Goal: Transaction & Acquisition: Download file/media

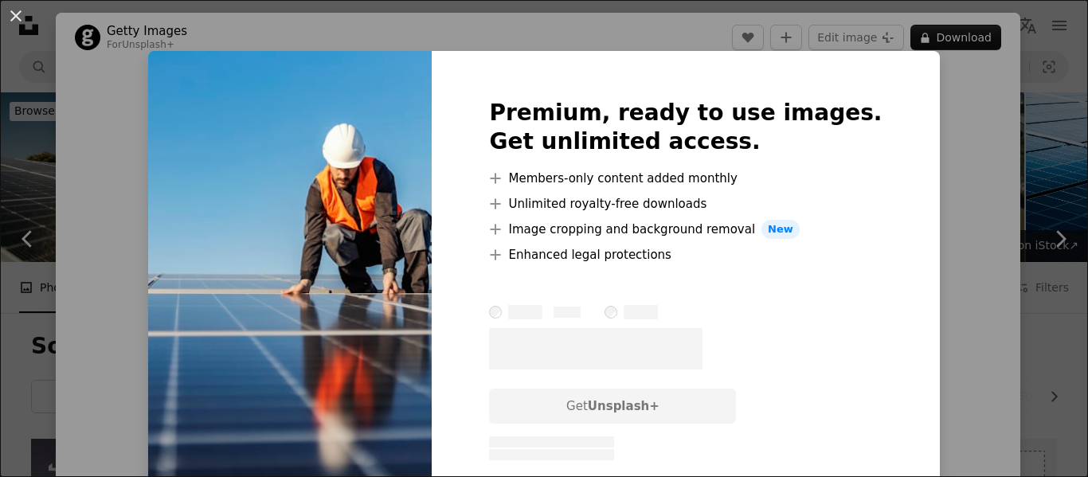
scroll to position [884, 0]
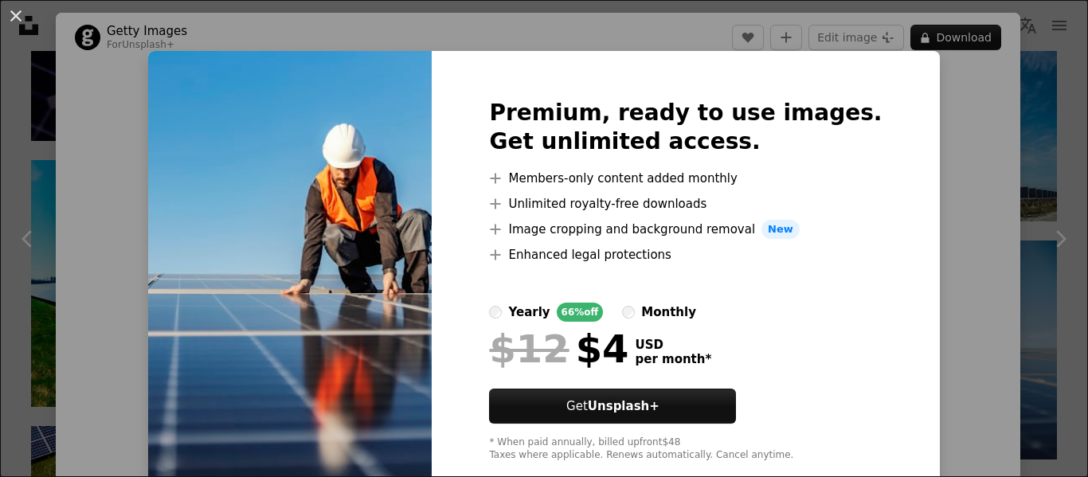
drag, startPoint x: 1080, startPoint y: 49, endPoint x: 1086, endPoint y: 144, distance: 95.8
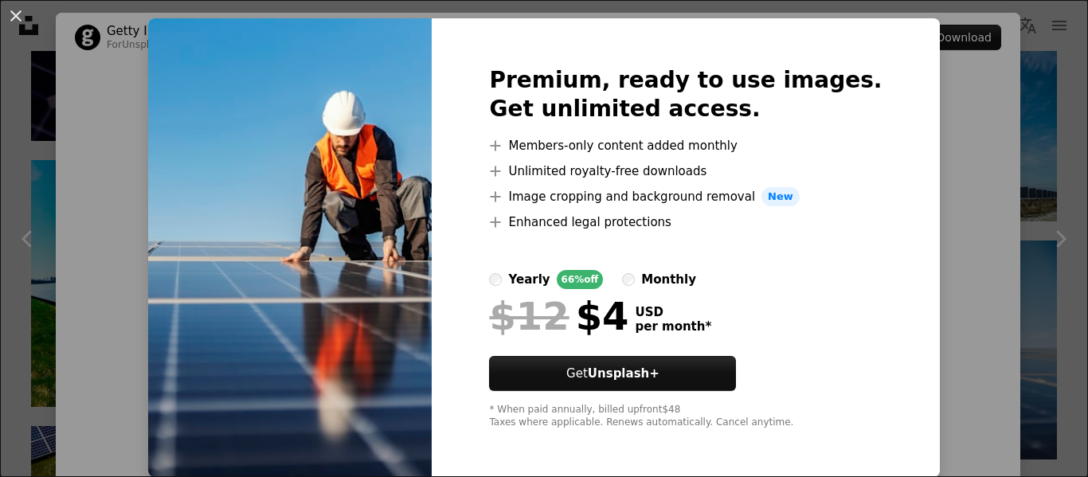
click at [946, 136] on div "An X shape Premium, ready to use images. Get unlimited access. A plus sign Memb…" at bounding box center [544, 238] width 1088 height 477
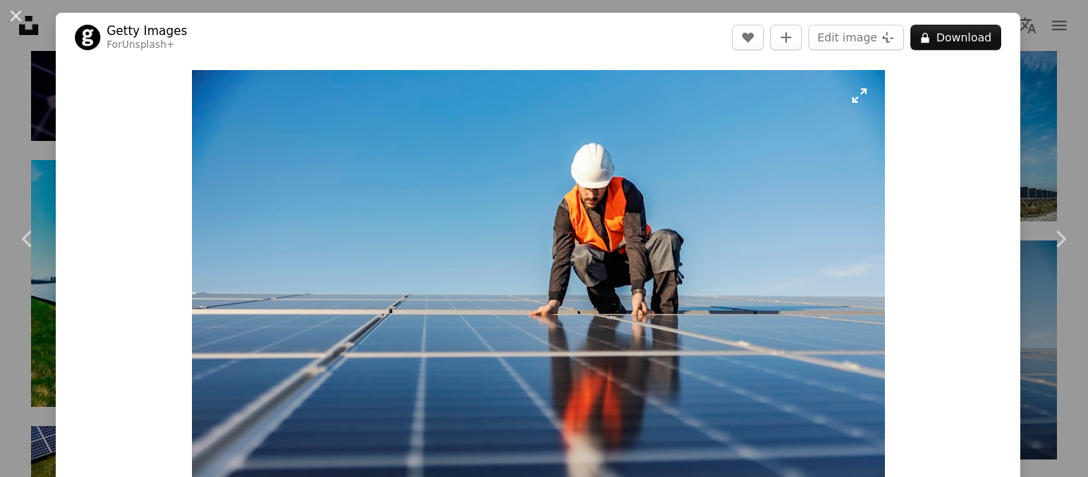
click at [386, 276] on img "Zoom in on this image" at bounding box center [538, 301] width 693 height 462
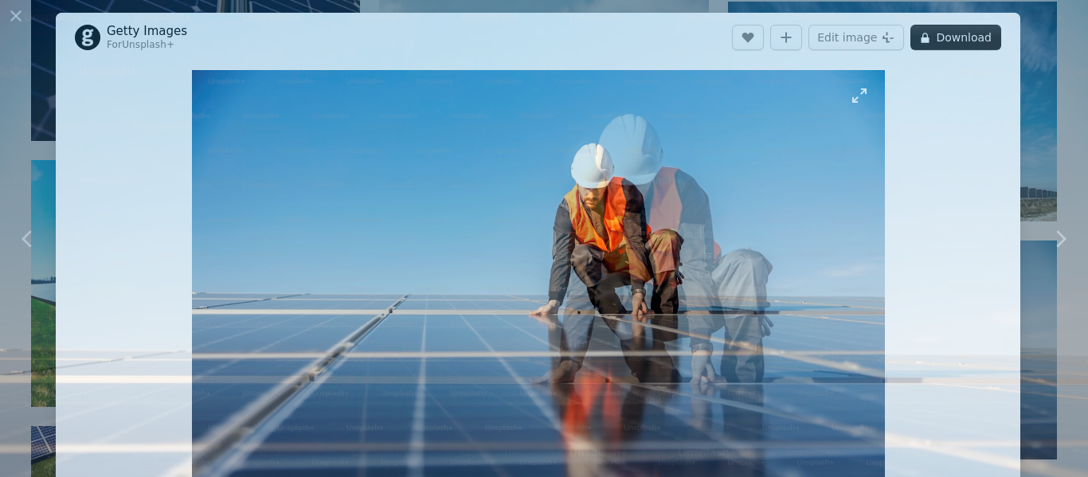
scroll to position [117, 0]
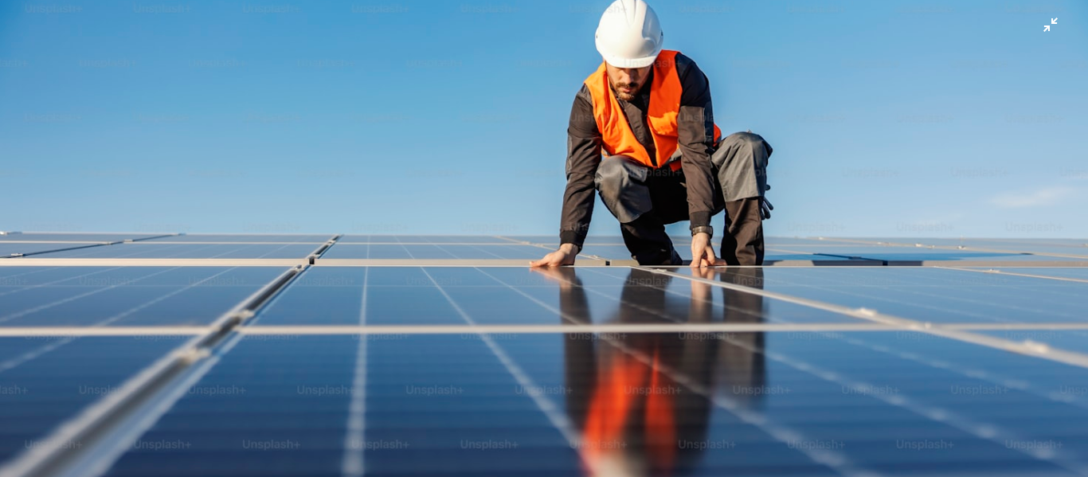
click at [386, 276] on img "Zoom out on this image" at bounding box center [544, 245] width 1090 height 727
click at [386, 276] on img "Zoom out on this image" at bounding box center [538, 246] width 693 height 462
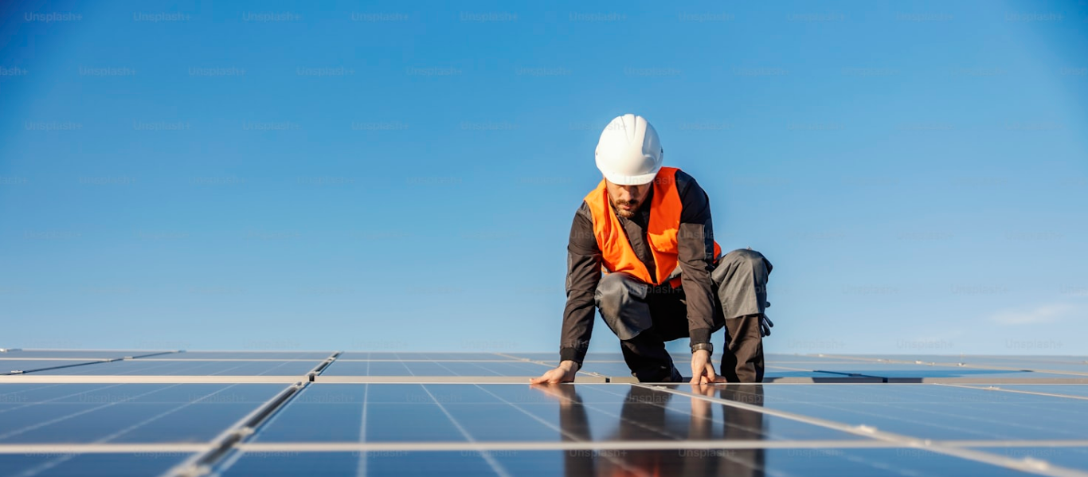
scroll to position [117, 0]
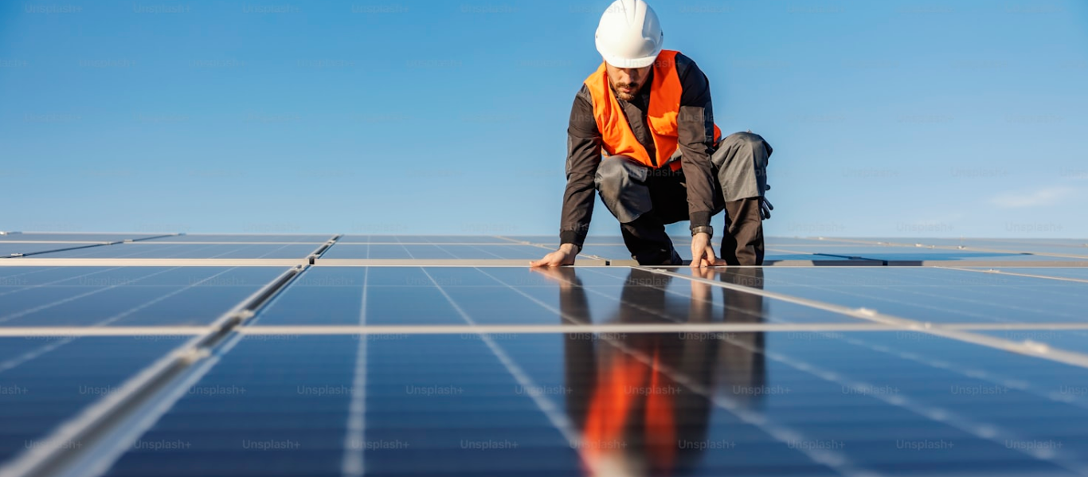
click at [386, 276] on img "Zoom out on this image" at bounding box center [544, 245] width 1090 height 727
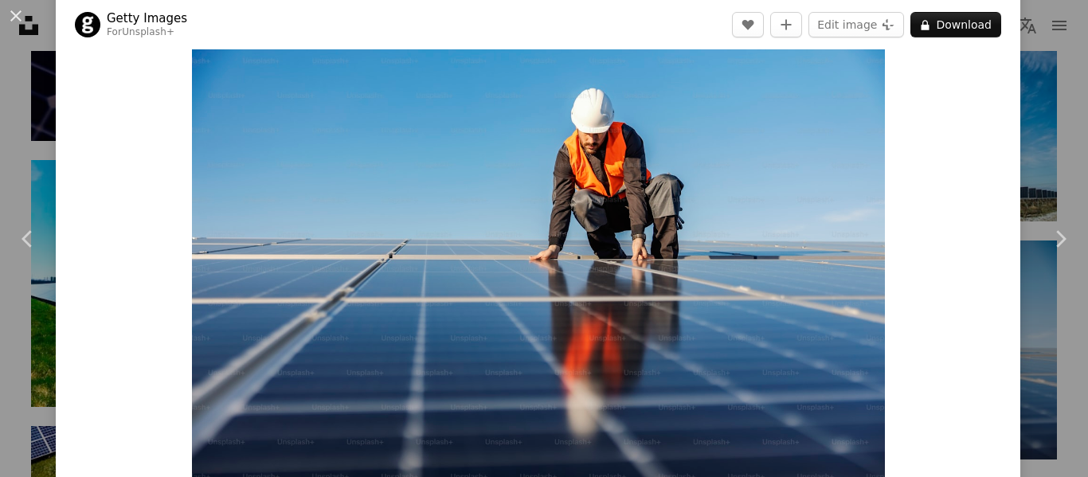
click at [386, 276] on img "Zoom in on this image" at bounding box center [538, 246] width 693 height 462
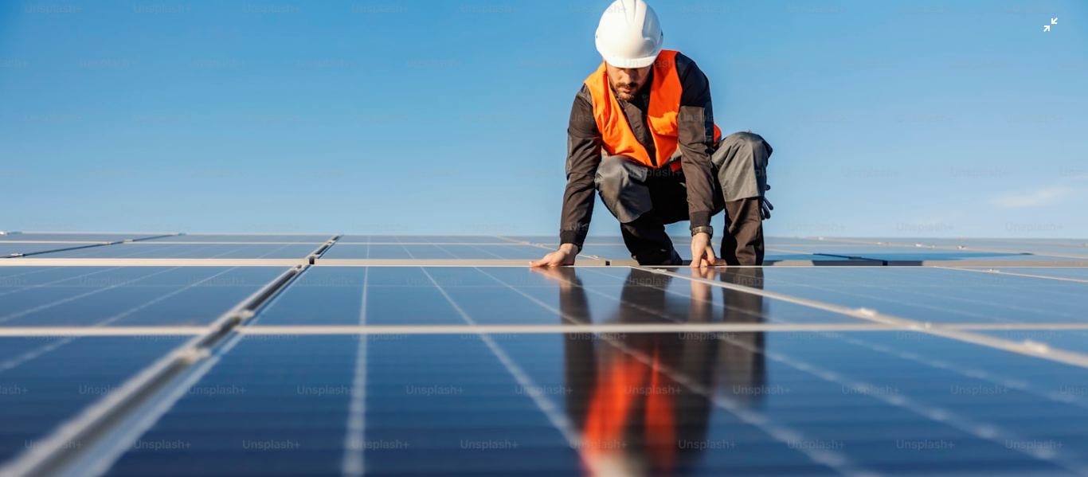
click at [386, 276] on img "Zoom out on this image" at bounding box center [544, 245] width 1090 height 727
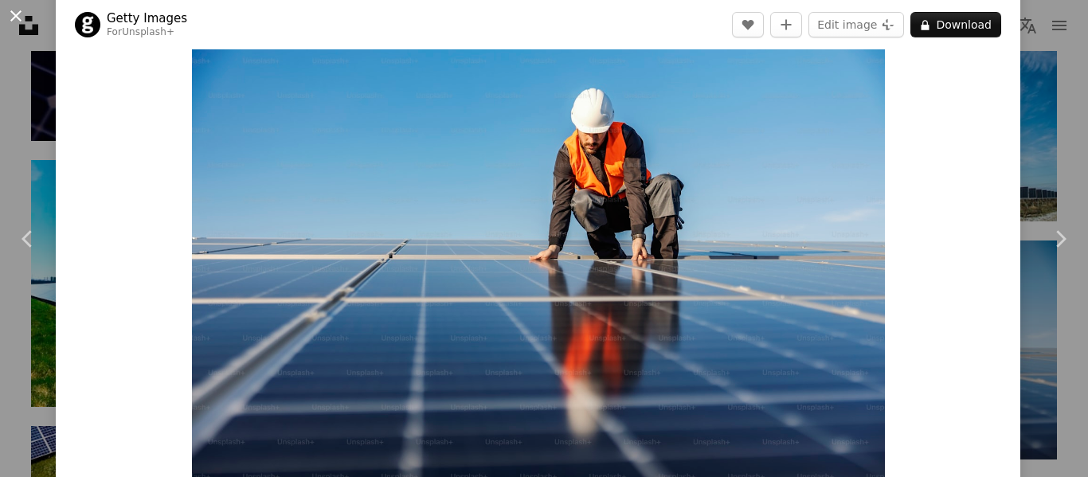
click at [17, 14] on button "An X shape" at bounding box center [15, 15] width 19 height 19
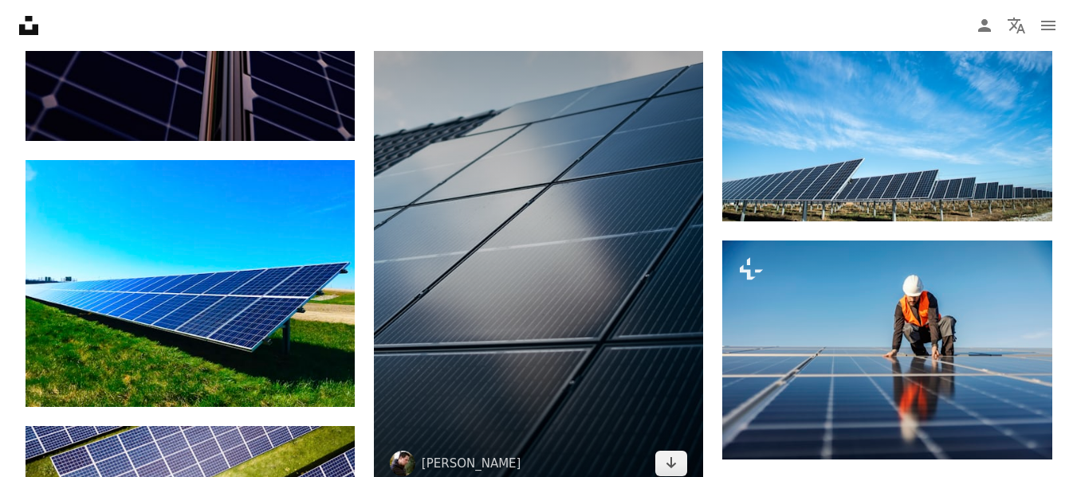
click at [500, 139] on img at bounding box center [538, 245] width 329 height 494
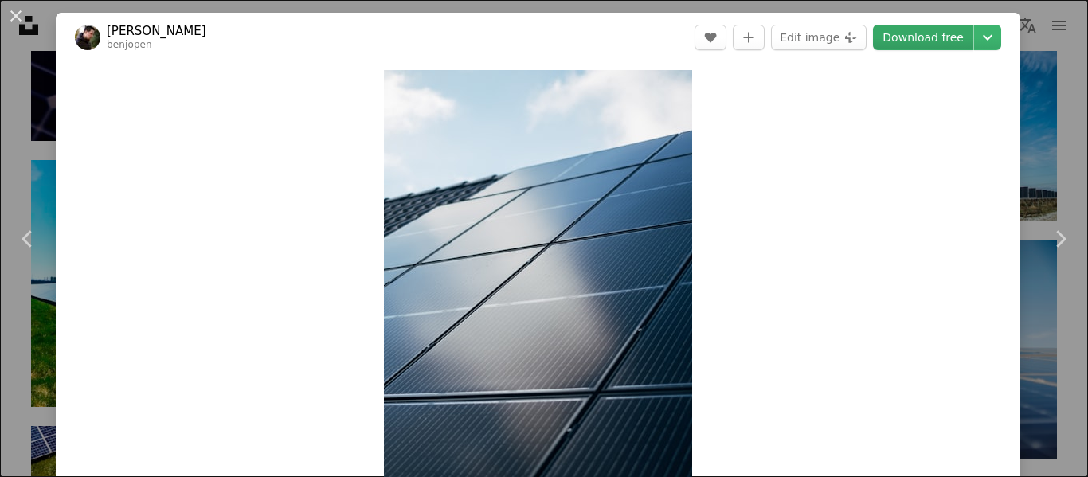
click at [939, 41] on link "Download free" at bounding box center [923, 37] width 100 height 25
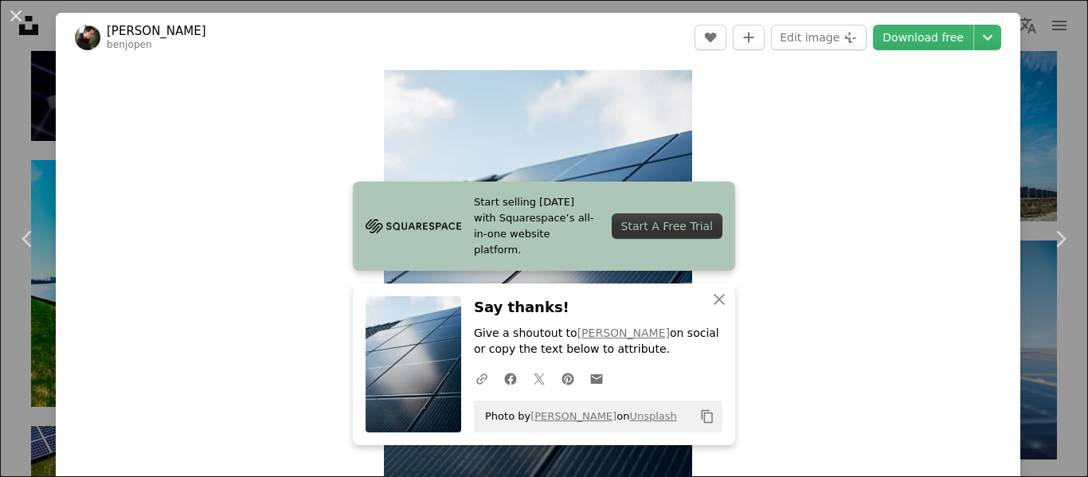
click at [1018, 69] on div "An X shape Chevron left Chevron right Start selling [DATE] with Squarespace’s a…" at bounding box center [544, 238] width 1088 height 477
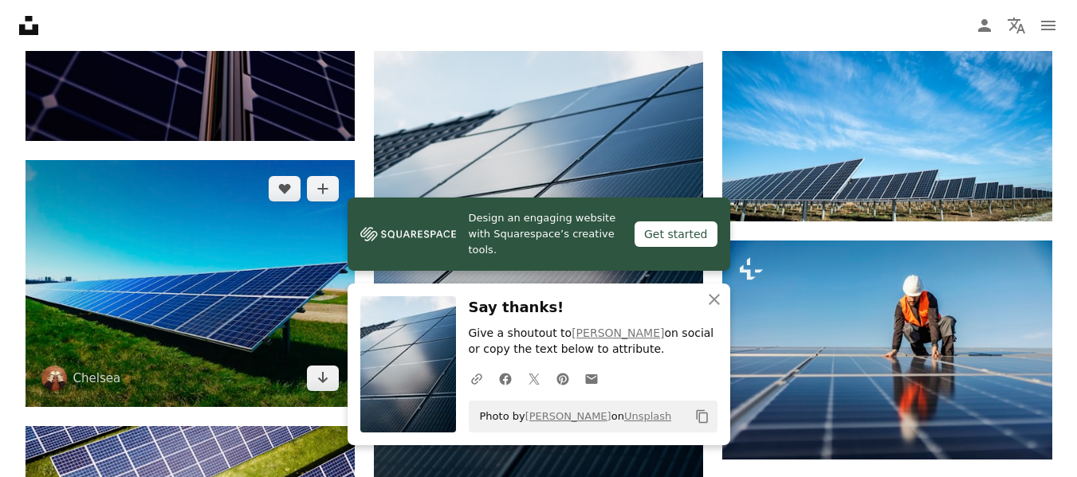
click at [229, 234] on img at bounding box center [189, 283] width 329 height 247
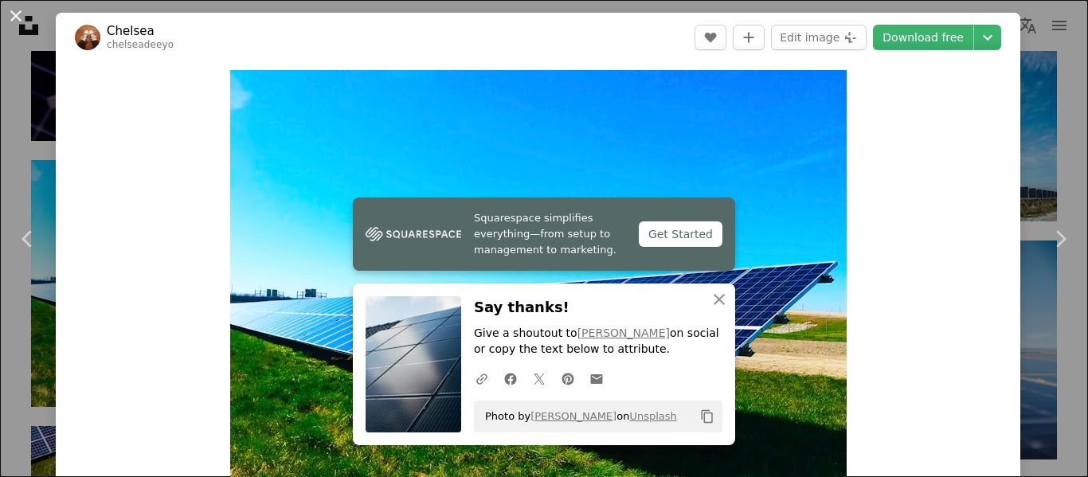
click at [6, 15] on button "An X shape" at bounding box center [15, 15] width 19 height 19
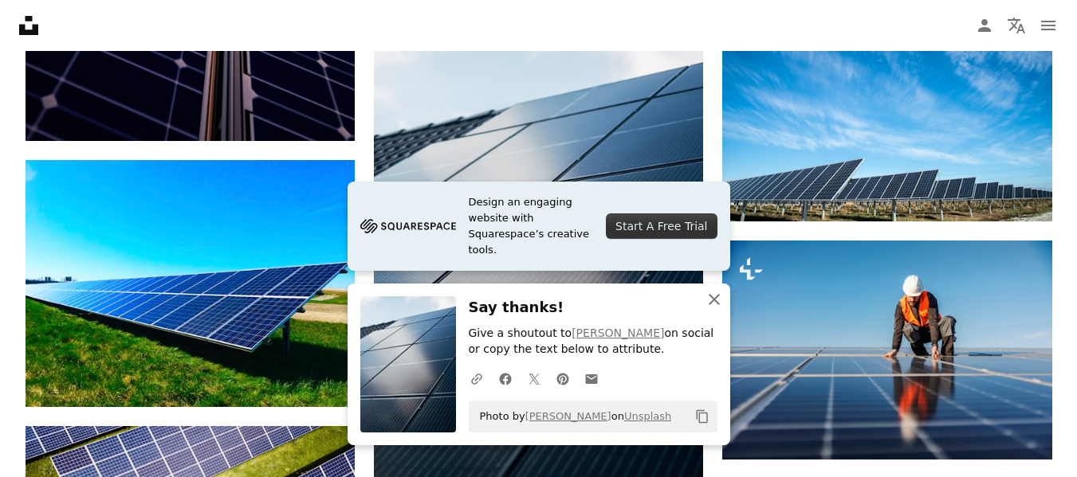
click at [714, 296] on icon "An X shape" at bounding box center [713, 299] width 19 height 19
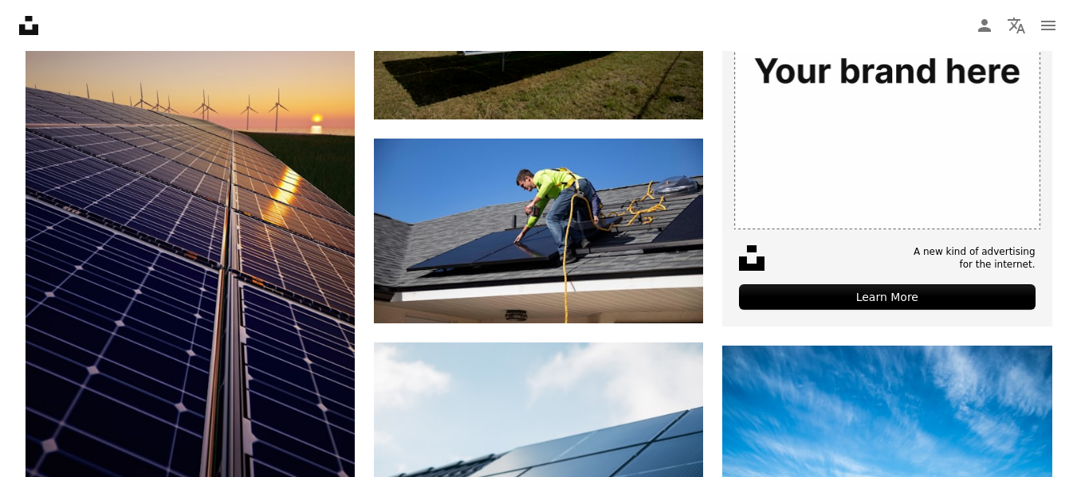
scroll to position [500, 0]
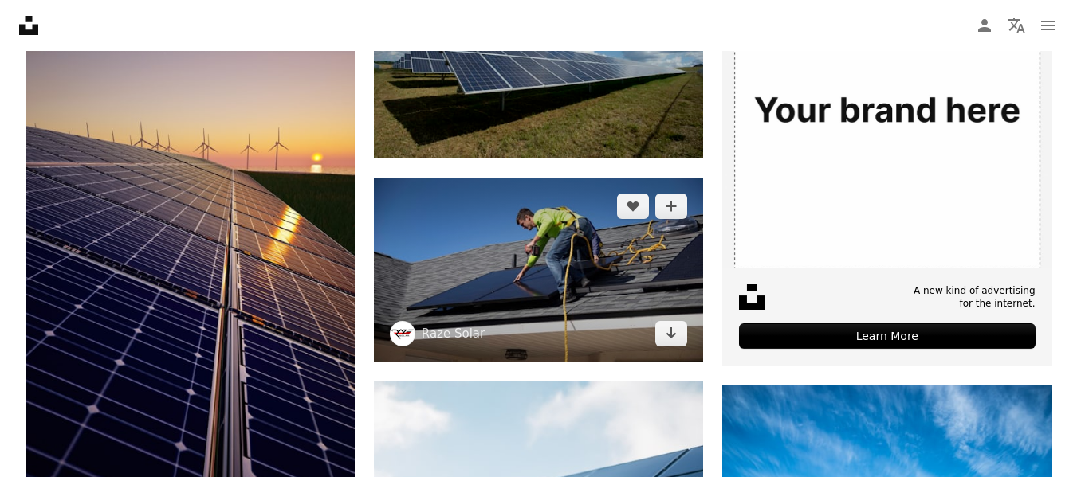
click at [539, 292] on img at bounding box center [538, 270] width 329 height 185
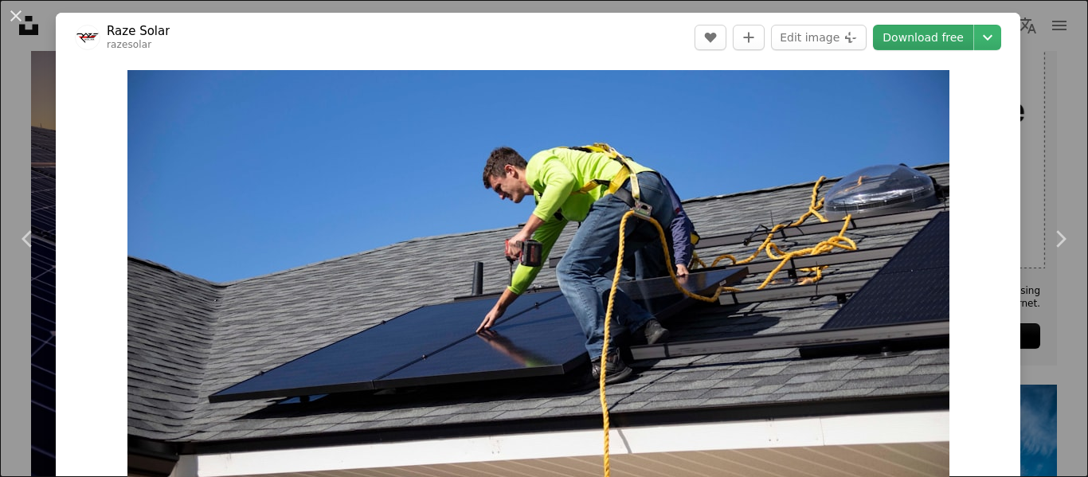
click at [927, 36] on link "Download free" at bounding box center [923, 37] width 100 height 25
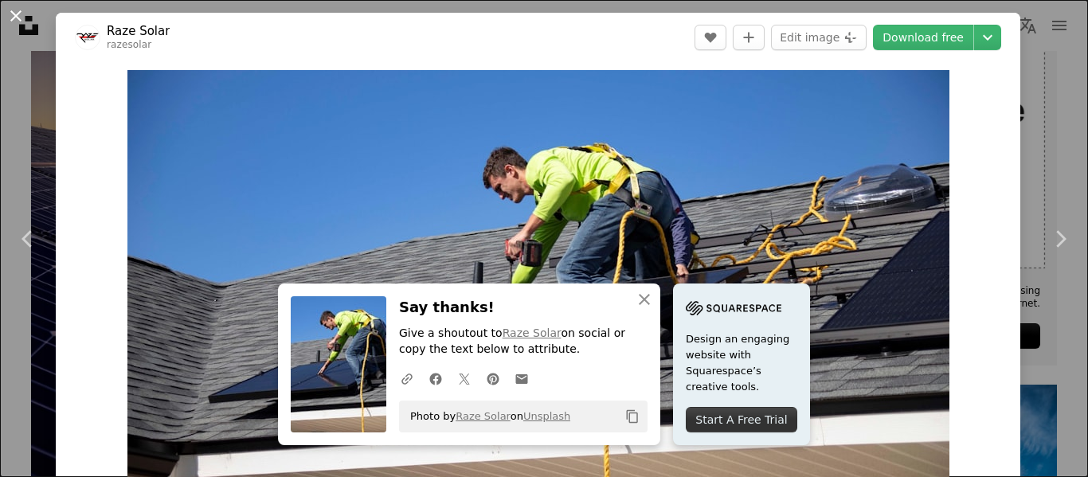
click at [17, 19] on button "An X shape" at bounding box center [15, 15] width 19 height 19
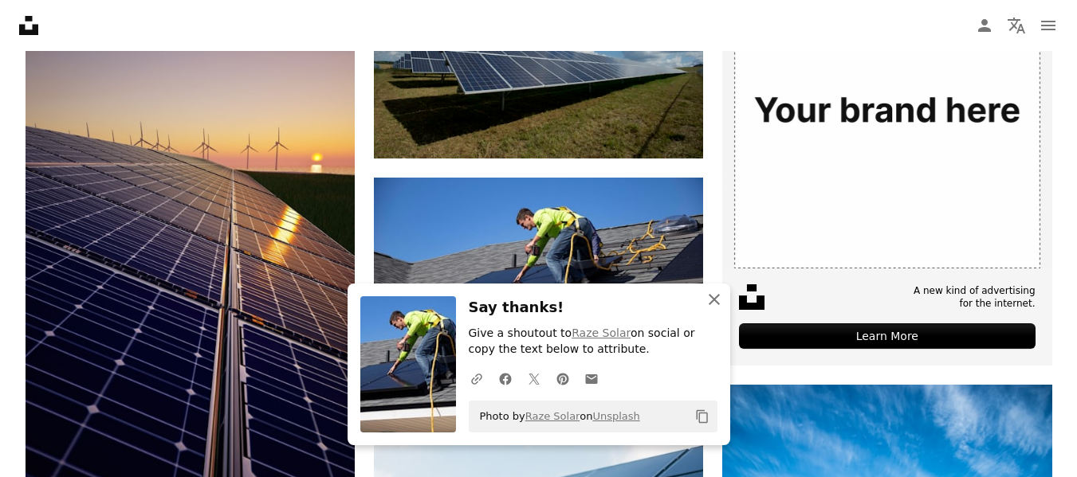
click at [716, 309] on button "An X shape Close" at bounding box center [714, 300] width 32 height 32
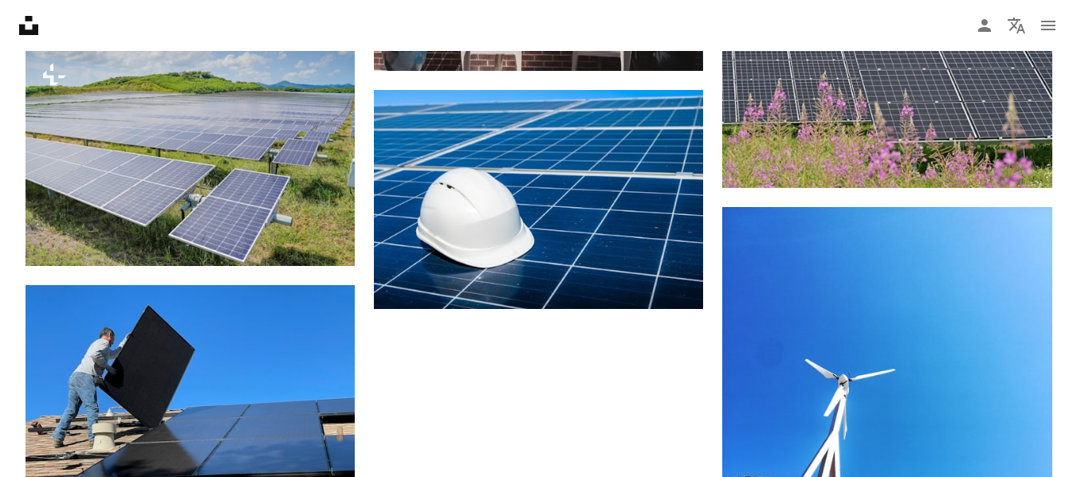
scroll to position [2047, 0]
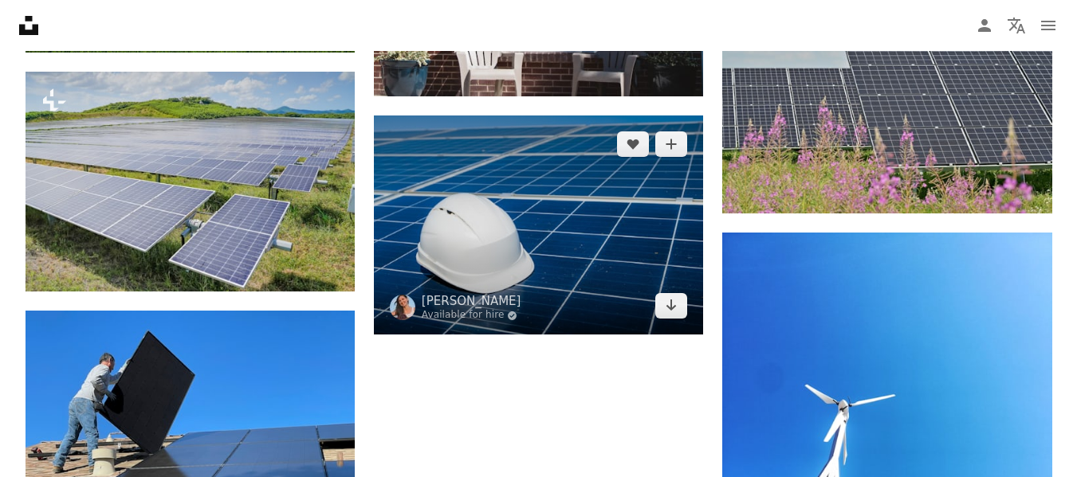
click at [650, 266] on img at bounding box center [538, 225] width 329 height 219
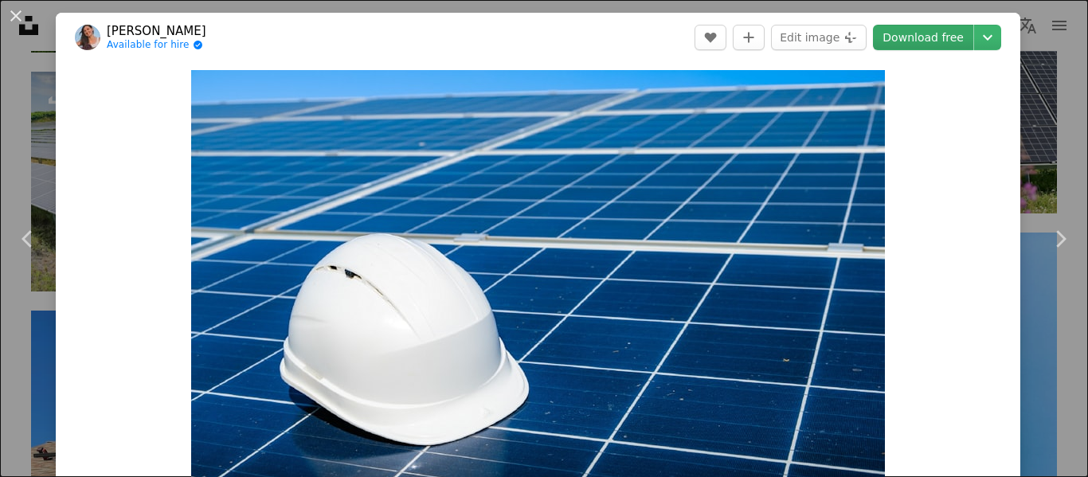
click at [912, 33] on link "Download free" at bounding box center [923, 37] width 100 height 25
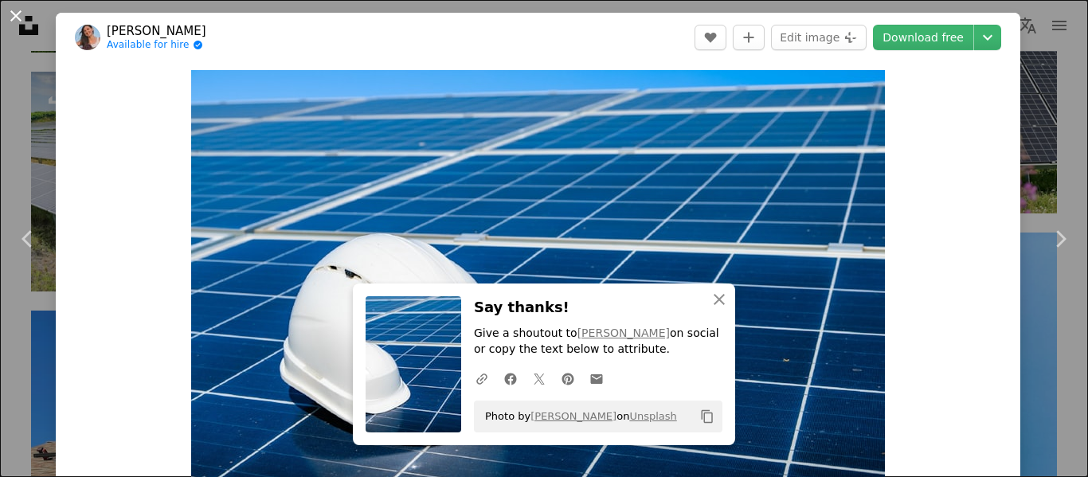
click at [7, 15] on button "An X shape" at bounding box center [15, 15] width 19 height 19
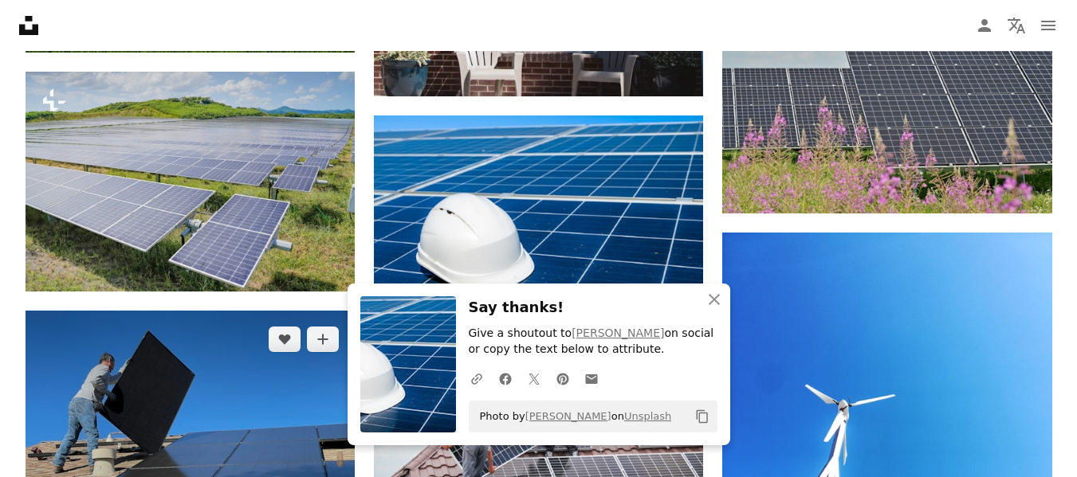
click at [289, 441] on img at bounding box center [189, 434] width 329 height 247
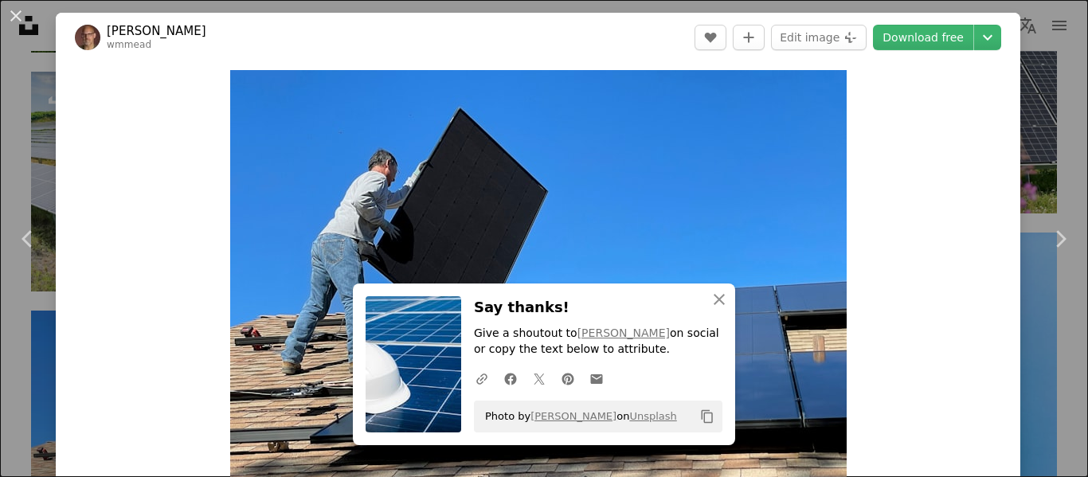
click at [913, 50] on header "[PERSON_NAME] wmmead A heart A plus sign Edit image Plus sign for Unsplash+ Dow…" at bounding box center [538, 37] width 965 height 49
click at [913, 42] on link "Download free" at bounding box center [923, 37] width 100 height 25
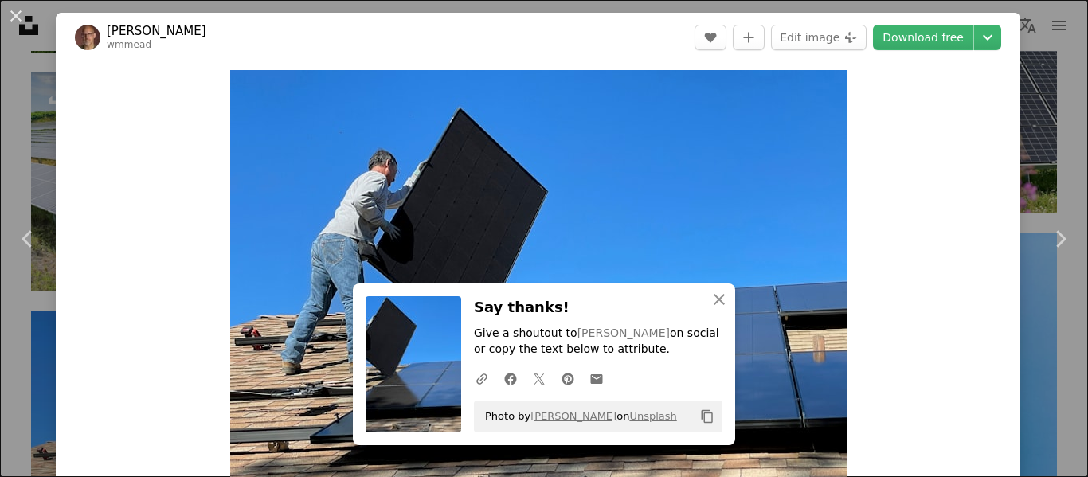
click at [1053, 128] on div "An X shape Chevron left Chevron right An X shape Close Say thanks! Give a shout…" at bounding box center [544, 238] width 1088 height 477
